Goal: Task Accomplishment & Management: Use online tool/utility

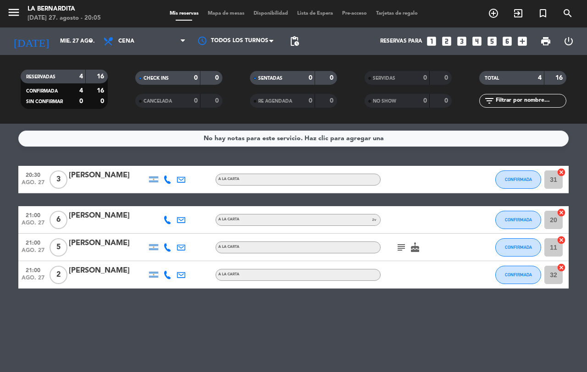
drag, startPoint x: 103, startPoint y: 308, endPoint x: 120, endPoint y: 309, distance: 17.1
click at [104, 308] on div "No hay notas para este servicio. Haz clic para agregar una 20:30 [DATE] 3 [PERS…" at bounding box center [293, 248] width 587 height 248
click at [519, 278] on button "CONFIRMADA" at bounding box center [518, 275] width 46 height 18
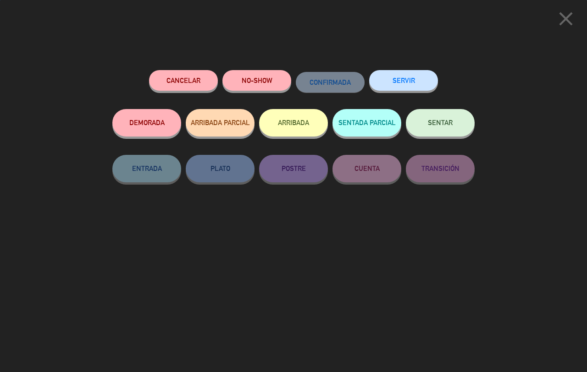
click at [425, 117] on button "SENTAR" at bounding box center [440, 123] width 69 height 28
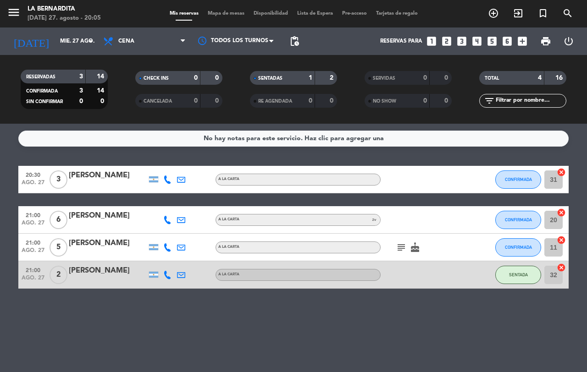
click at [386, 323] on div "No hay notas para este servicio. Haz clic para agregar una 20:30 [DATE] 3 [PERS…" at bounding box center [293, 248] width 587 height 248
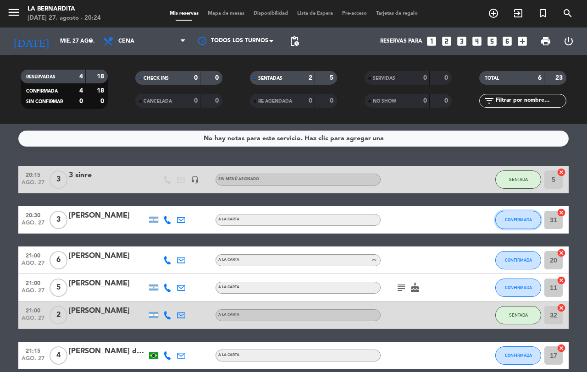
click at [508, 224] on button "CONFIRMADA" at bounding box center [518, 220] width 46 height 18
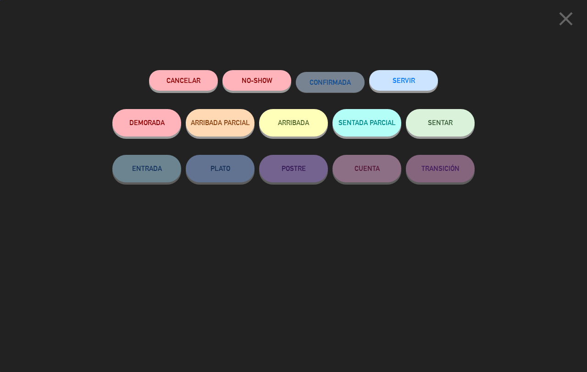
click at [434, 115] on button "SENTAR" at bounding box center [440, 123] width 69 height 28
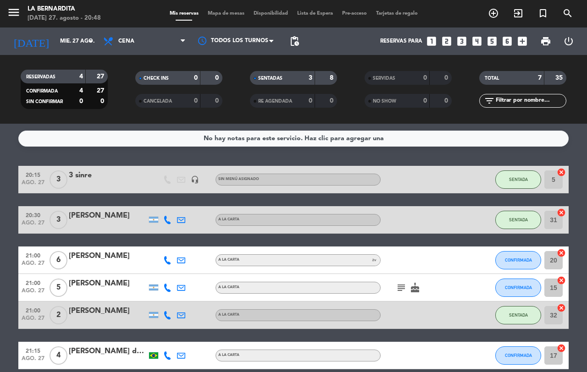
drag, startPoint x: 432, startPoint y: 115, endPoint x: 242, endPoint y: 354, distance: 305.7
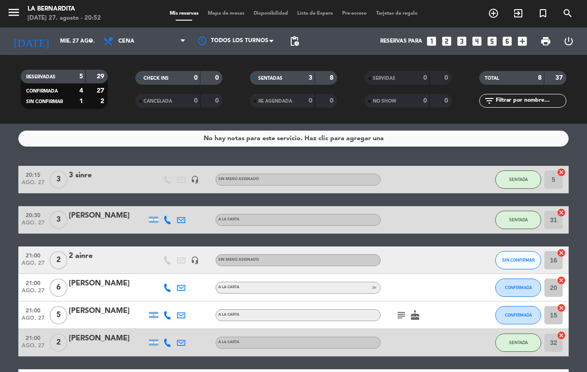
drag, startPoint x: 242, startPoint y: 354, endPoint x: 428, endPoint y: 147, distance: 278.2
click at [427, 147] on div "No hay notas para este servicio. Haz clic para agregar una 20:15 [DATE] 3 3 sin…" at bounding box center [293, 248] width 587 height 248
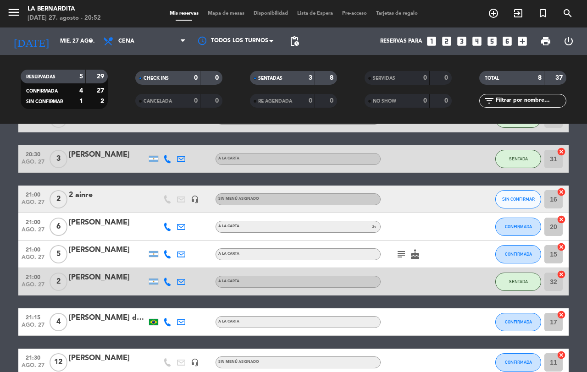
scroll to position [110, 0]
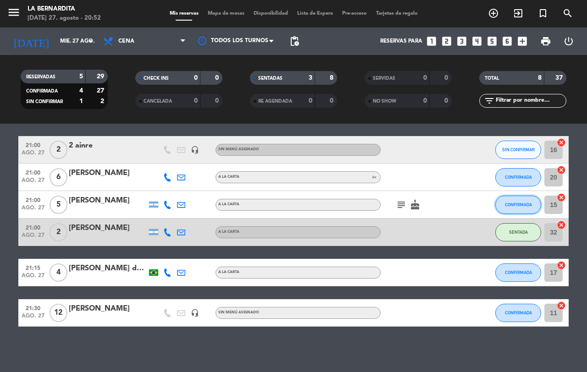
click at [507, 207] on span "CONFIRMADA" at bounding box center [518, 204] width 27 height 5
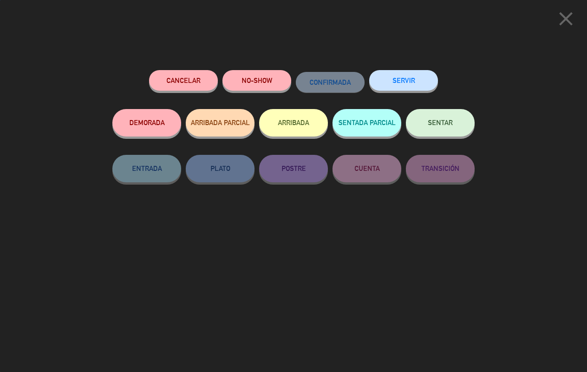
click at [419, 124] on button "SENTAR" at bounding box center [440, 123] width 69 height 28
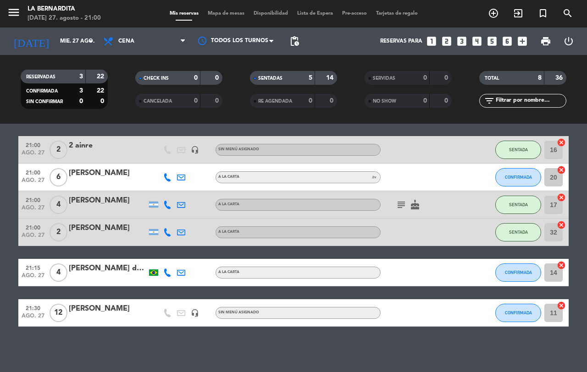
click at [527, 193] on div "20:15 [DATE] 3 3 sinre headset_mic Sin menú asignado SENTADA 5 cancel 20:30 [DA…" at bounding box center [293, 190] width 550 height 271
drag, startPoint x: 528, startPoint y: 195, endPoint x: 523, endPoint y: 188, distance: 8.5
click at [526, 192] on div "SENTADA" at bounding box center [518, 204] width 46 height 27
click at [516, 179] on span "CONFIRMADA" at bounding box center [518, 177] width 27 height 5
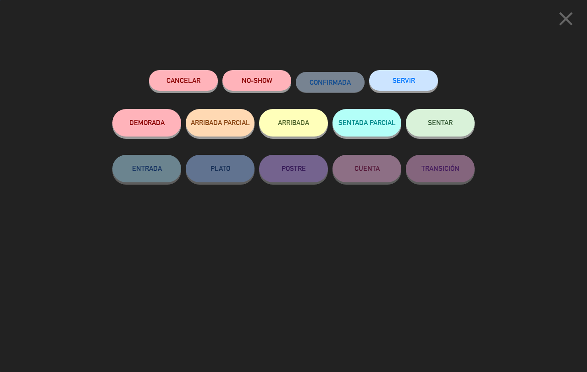
click at [445, 113] on button "SENTAR" at bounding box center [440, 123] width 69 height 28
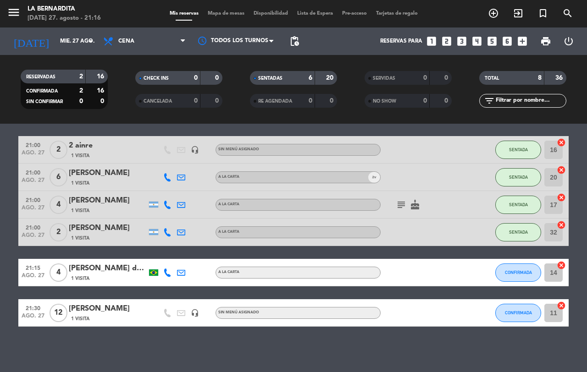
click at [110, 105] on div "RESERVADAS 2 16 CONFIRMADA 2 16 SIN CONFIRMAR 0 0 CHECK INS 0 0 CANCELADA 0 0 S…" at bounding box center [293, 89] width 587 height 50
click at [112, 127] on div "20:15 [DATE] 3 3 sinre 1 Visita headset_mic Sin menú asignado SENTADA 5 cancel …" at bounding box center [293, 190] width 550 height 271
click at [516, 272] on span "CONFIRMADA" at bounding box center [518, 272] width 27 height 5
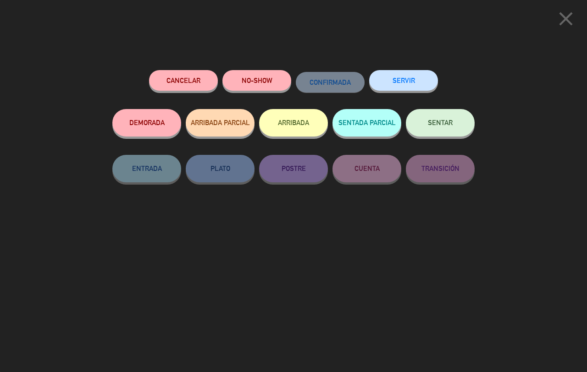
click at [432, 124] on span "SENTAR" at bounding box center [440, 123] width 25 height 8
